Goal: Information Seeking & Learning: Learn about a topic

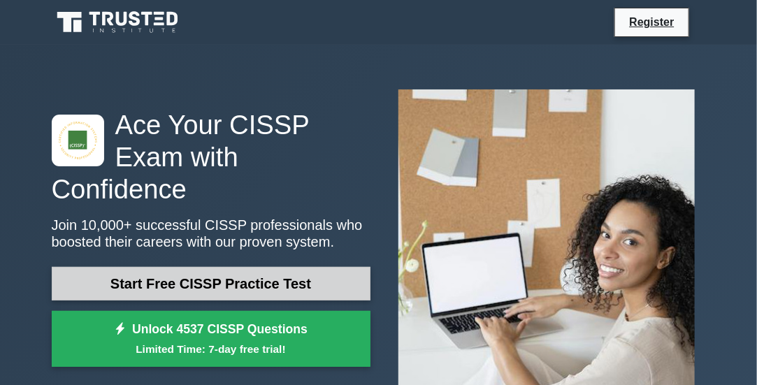
click at [336, 267] on link "Start Free CISSP Practice Test" at bounding box center [211, 284] width 319 height 34
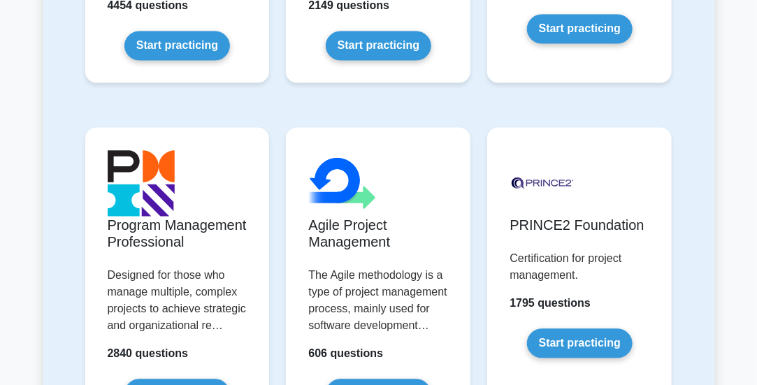
scroll to position [373, 0]
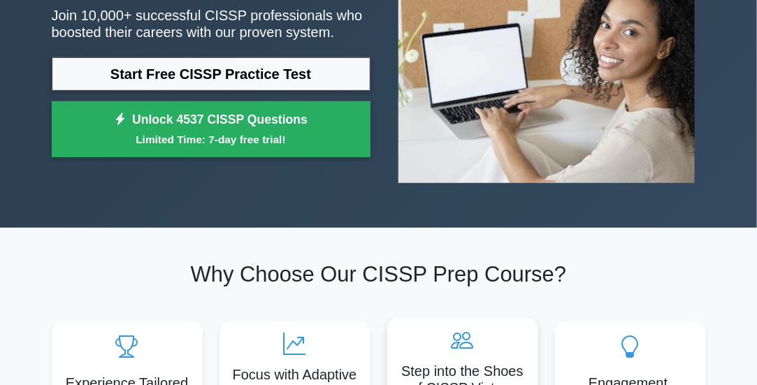
scroll to position [419, 0]
